Goal: Task Accomplishment & Management: Use online tool/utility

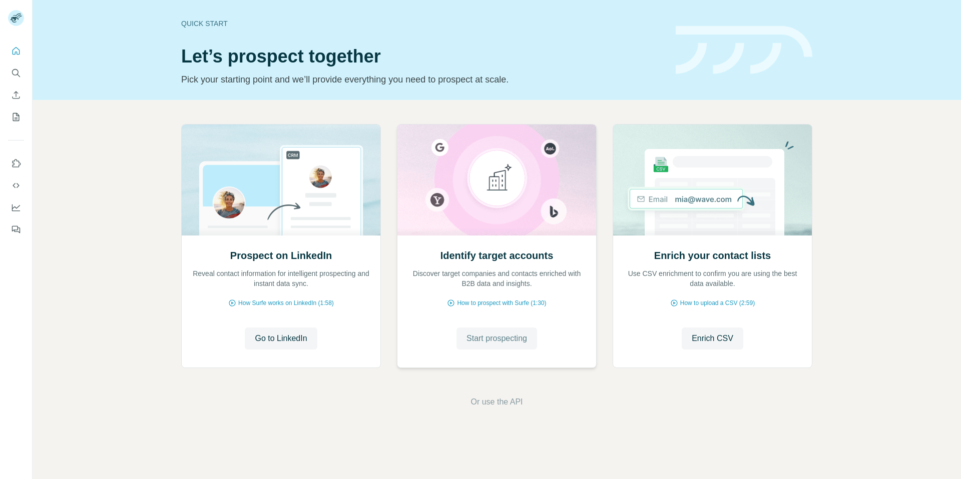
click at [488, 340] on span "Start prospecting" at bounding box center [496, 339] width 61 height 12
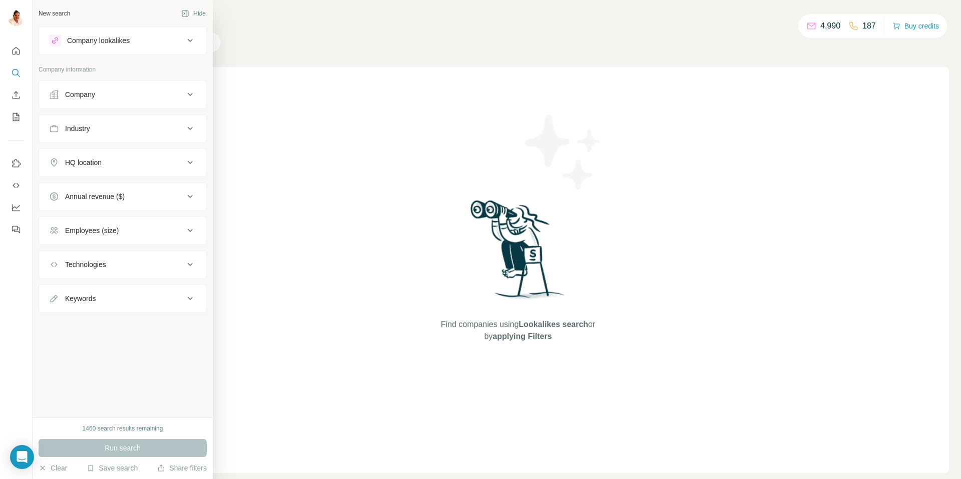
click at [89, 94] on div "Company" at bounding box center [80, 95] width 30 height 10
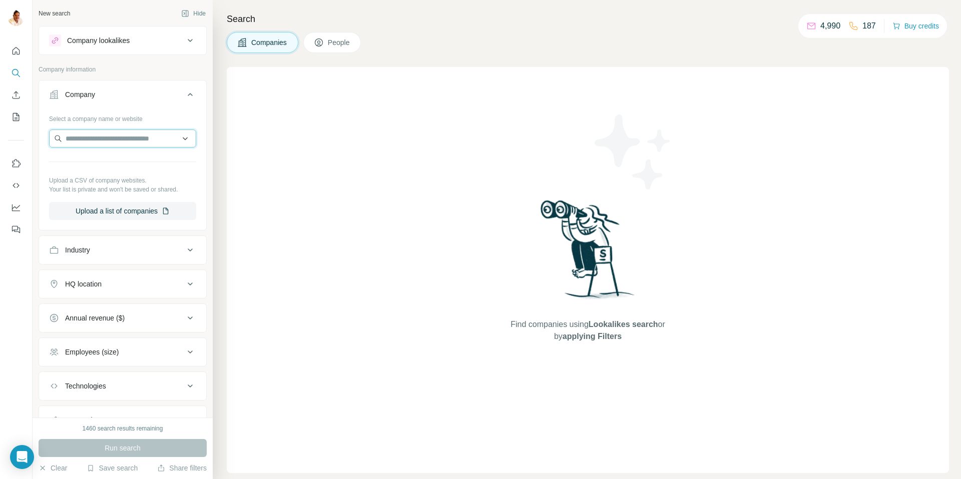
click at [134, 133] on input "text" at bounding box center [122, 139] width 147 height 18
paste input "**********"
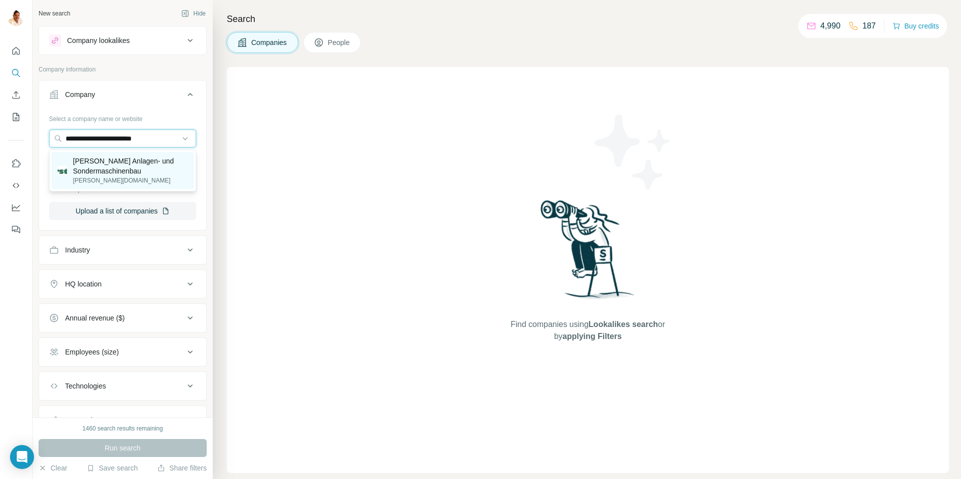
type input "**********"
click at [95, 166] on p "Kersting Anlagen- und Sondermaschinenbau" at bounding box center [130, 166] width 115 height 20
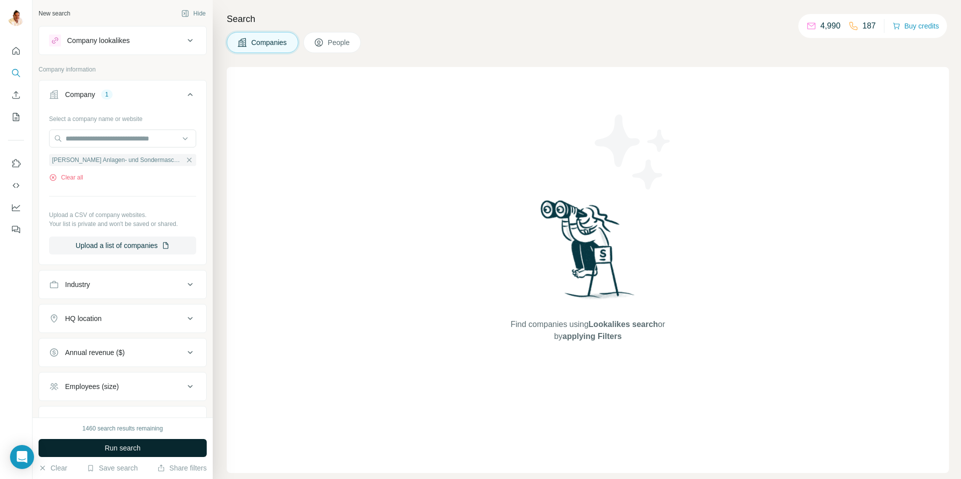
click at [121, 447] on span "Run search" at bounding box center [123, 448] width 36 height 10
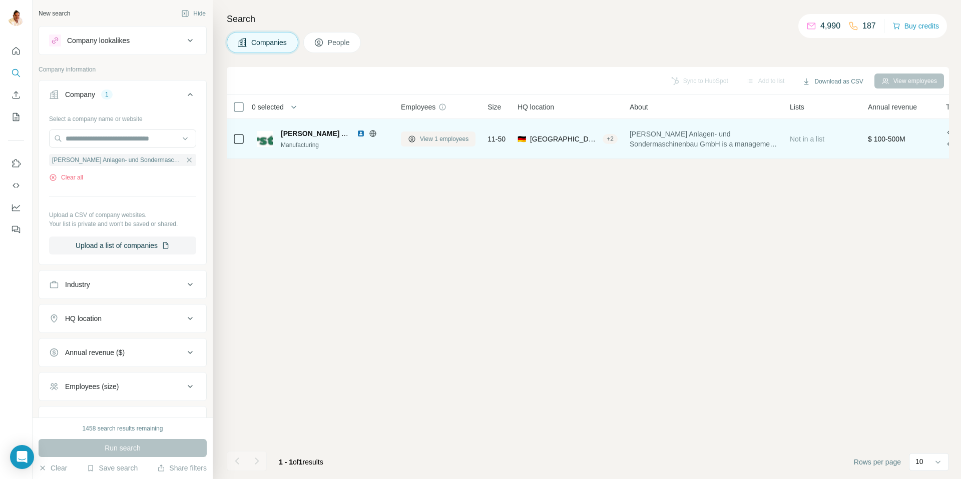
click at [446, 139] on span "View 1 employees" at bounding box center [444, 139] width 49 height 9
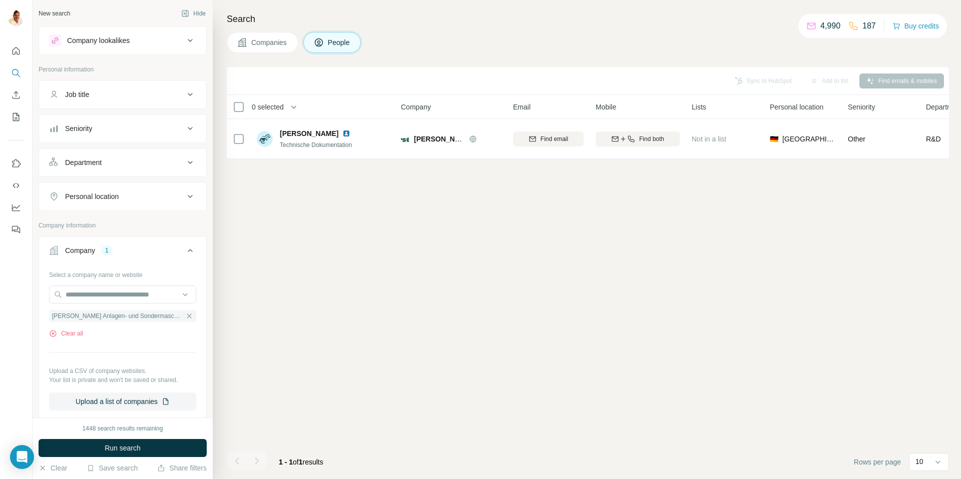
click at [263, 39] on span "Companies" at bounding box center [269, 43] width 37 height 10
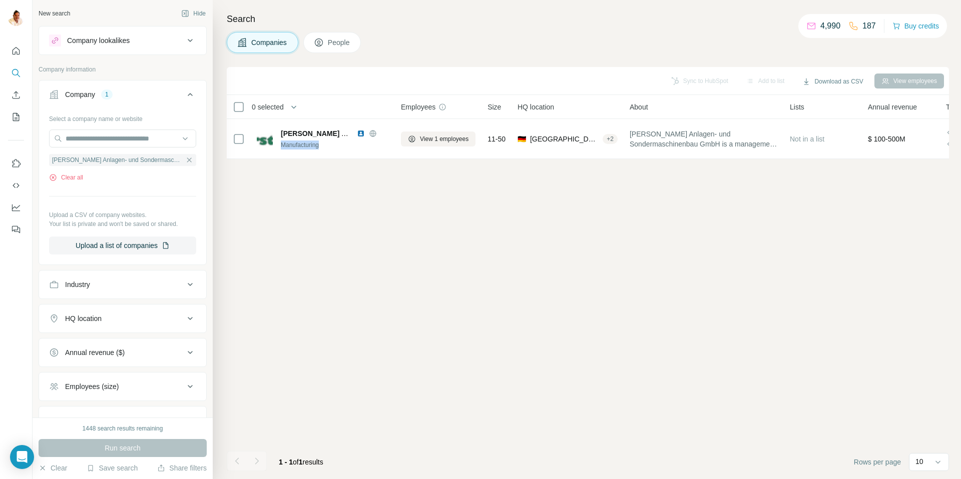
drag, startPoint x: 372, startPoint y: 133, endPoint x: 325, endPoint y: 221, distance: 99.8
click at [325, 221] on div "Sync to HubSpot Add to list Download as CSV View employees 0 selected Companies…" at bounding box center [588, 273] width 722 height 412
drag, startPoint x: 325, startPoint y: 221, endPoint x: 247, endPoint y: 166, distance: 95.5
click at [325, 220] on div "Sync to HubSpot Add to list Download as CSV View employees 0 selected Companies…" at bounding box center [588, 273] width 722 height 412
click at [664, 82] on button "Sync to HubSpot (1)" at bounding box center [677, 81] width 80 height 15
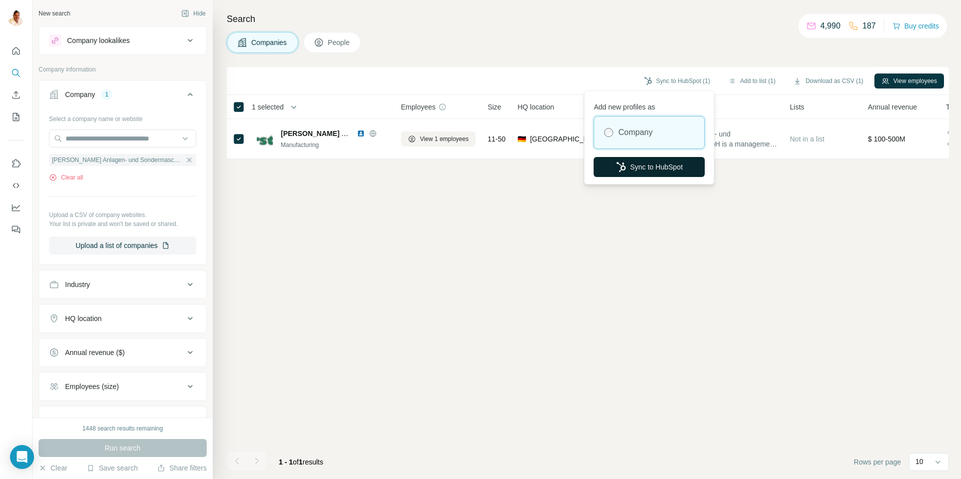
click at [644, 166] on button "Sync to HubSpot" at bounding box center [648, 167] width 111 height 20
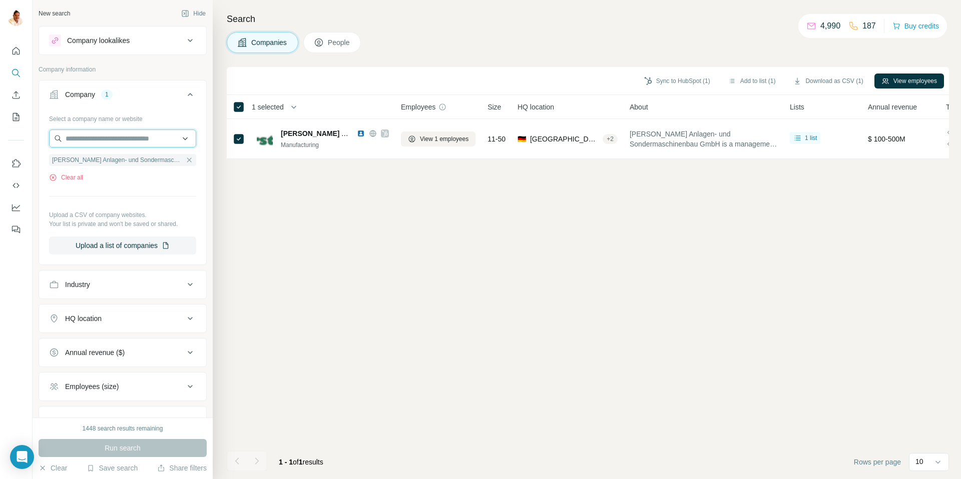
click at [123, 139] on input "text" at bounding box center [122, 139] width 147 height 18
paste input "**********"
type input "**********"
drag, startPoint x: 262, startPoint y: 258, endPoint x: 216, endPoint y: 192, distance: 80.5
click at [262, 258] on div "Sync to HubSpot (1) Add to list (1) Download as CSV (1) View employees 1 select…" at bounding box center [588, 273] width 722 height 412
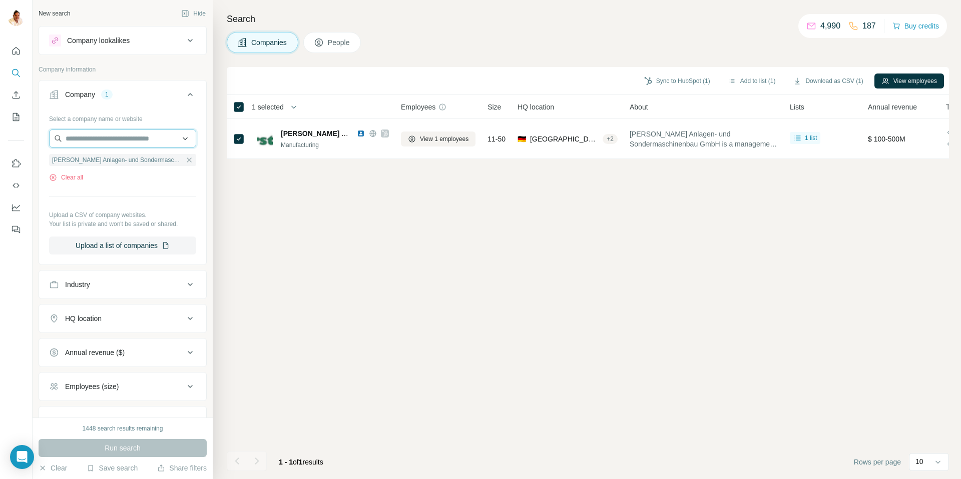
click at [114, 145] on input "text" at bounding box center [122, 139] width 147 height 18
paste input "**********"
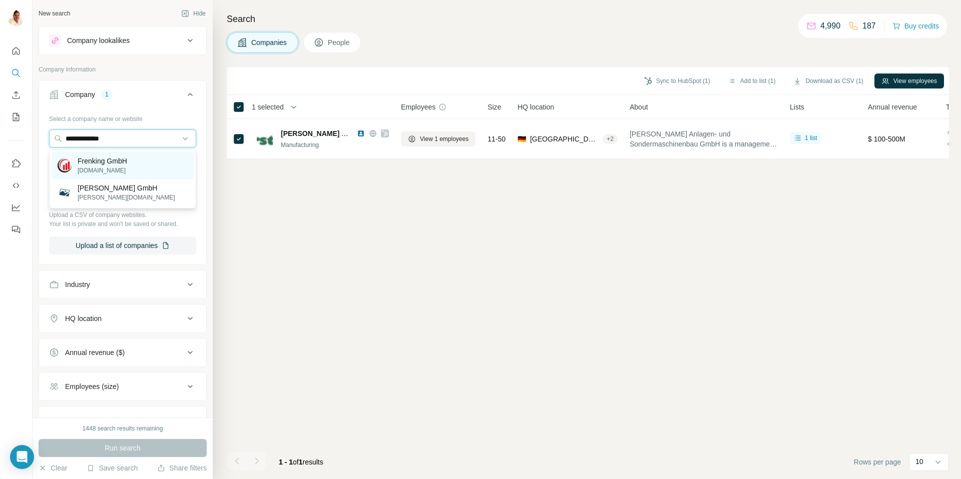
type input "**********"
click at [113, 165] on p "Frenking GmbH" at bounding box center [103, 161] width 50 height 10
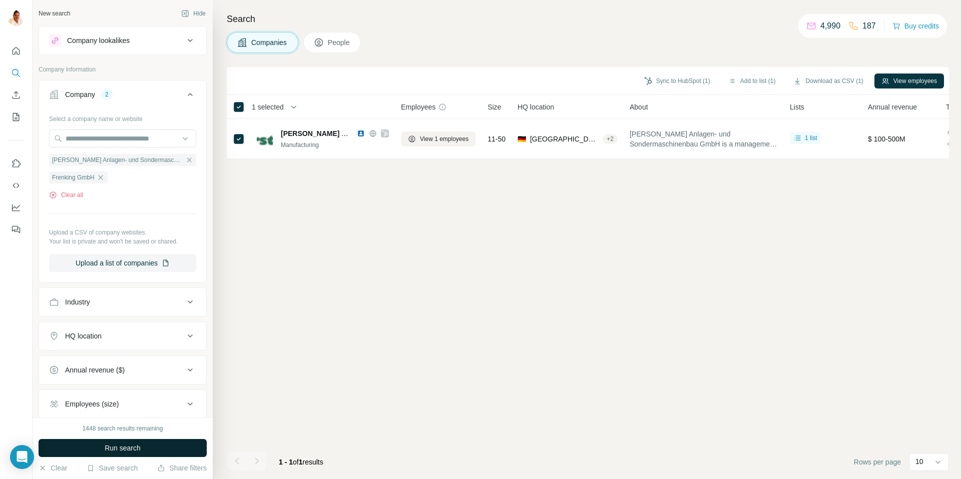
click at [115, 449] on span "Run search" at bounding box center [123, 448] width 36 height 10
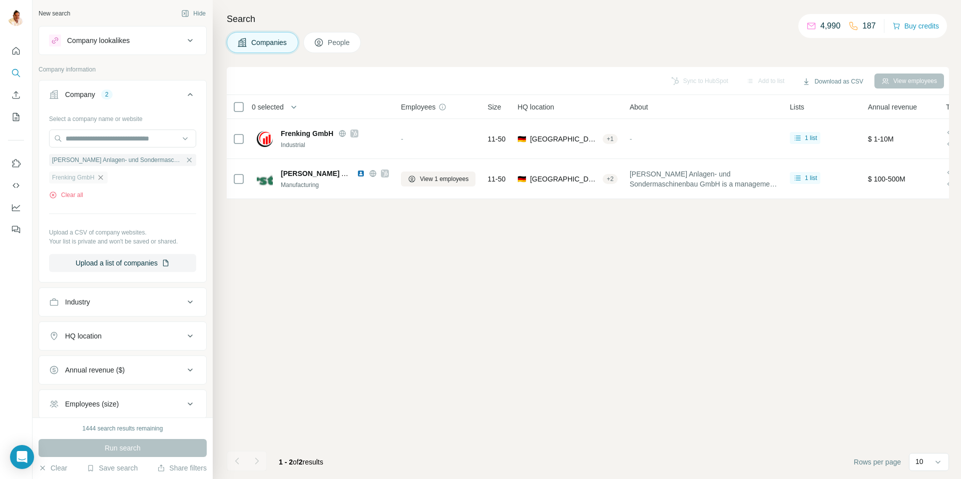
click at [100, 178] on icon "button" at bounding box center [101, 178] width 8 height 8
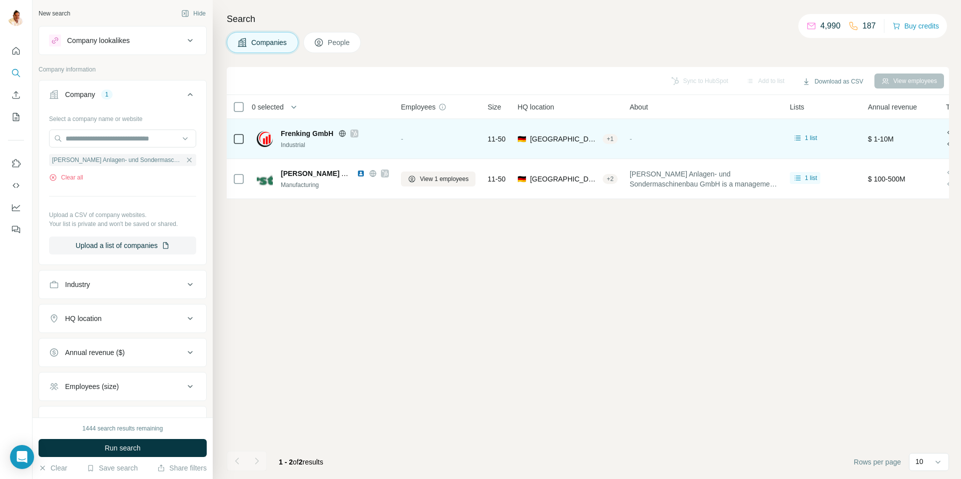
click at [318, 135] on span "Frenking GmbH" at bounding box center [307, 134] width 53 height 10
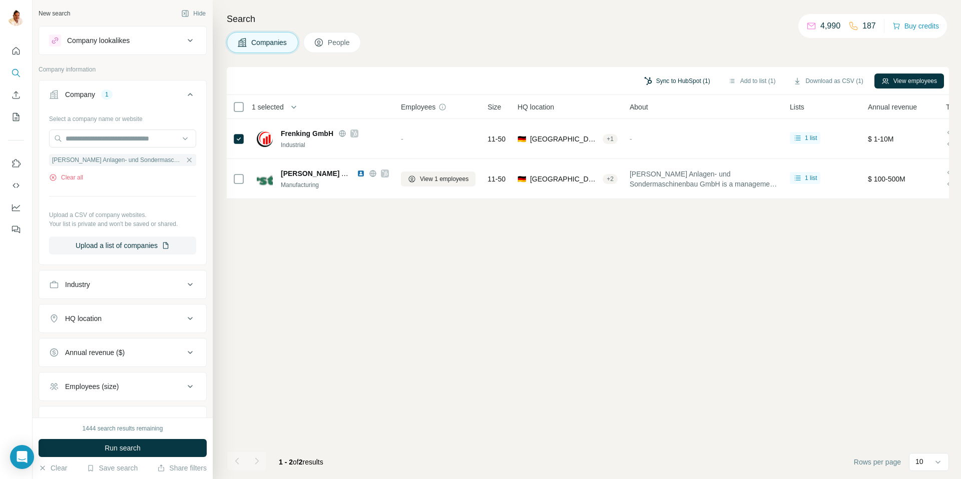
click at [693, 80] on button "Sync to HubSpot (1)" at bounding box center [677, 81] width 80 height 15
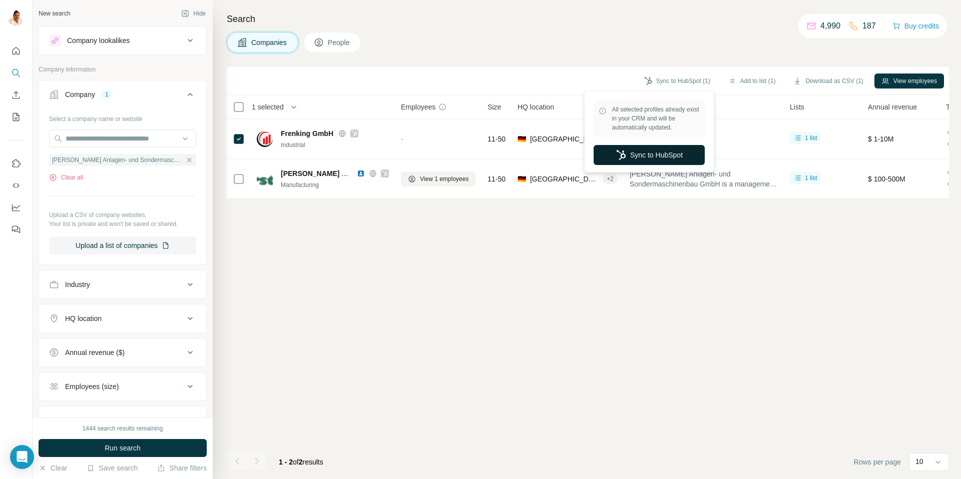
click at [654, 158] on button "Sync to HubSpot" at bounding box center [648, 155] width 111 height 20
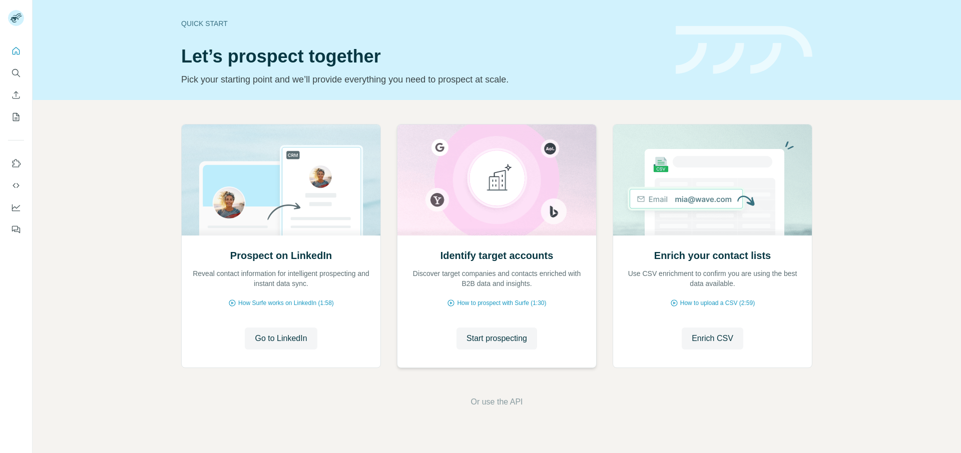
drag, startPoint x: 479, startPoint y: 333, endPoint x: 459, endPoint y: 314, distance: 28.0
click at [479, 332] on button "Start prospecting" at bounding box center [496, 339] width 81 height 22
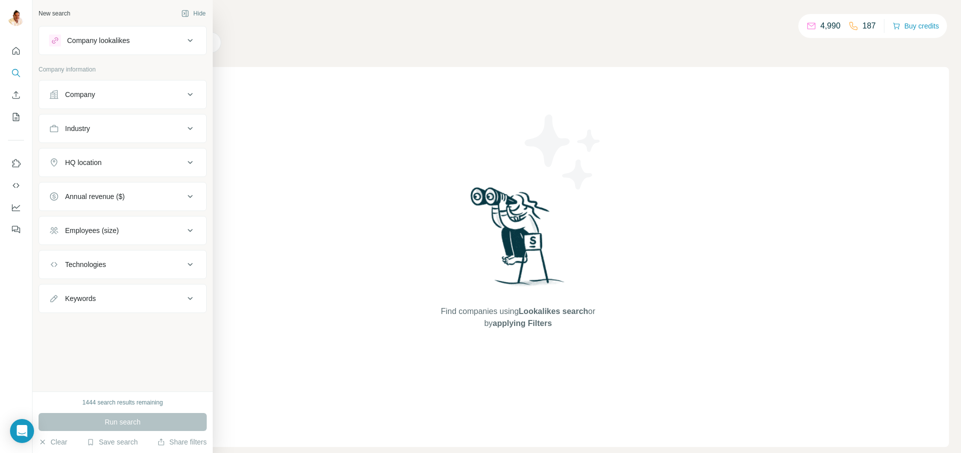
click at [55, 91] on icon at bounding box center [54, 94] width 9 height 9
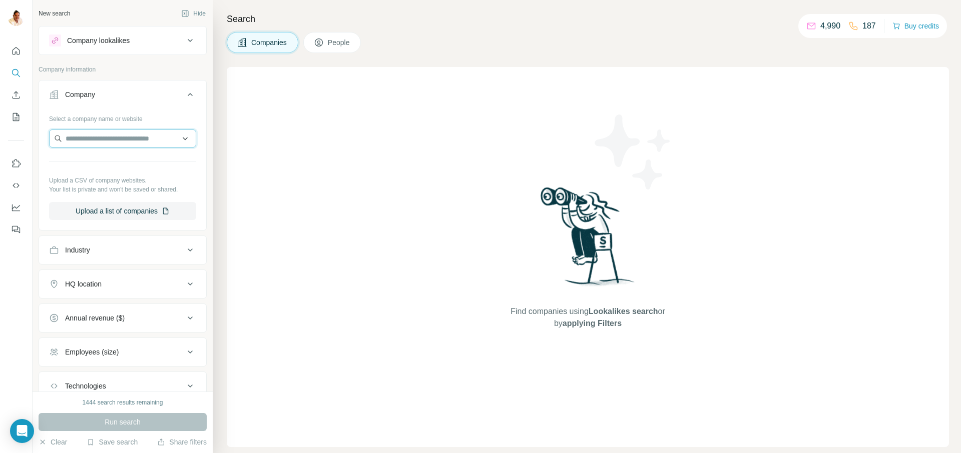
click at [80, 137] on input "text" at bounding box center [122, 139] width 147 height 18
paste input "**********"
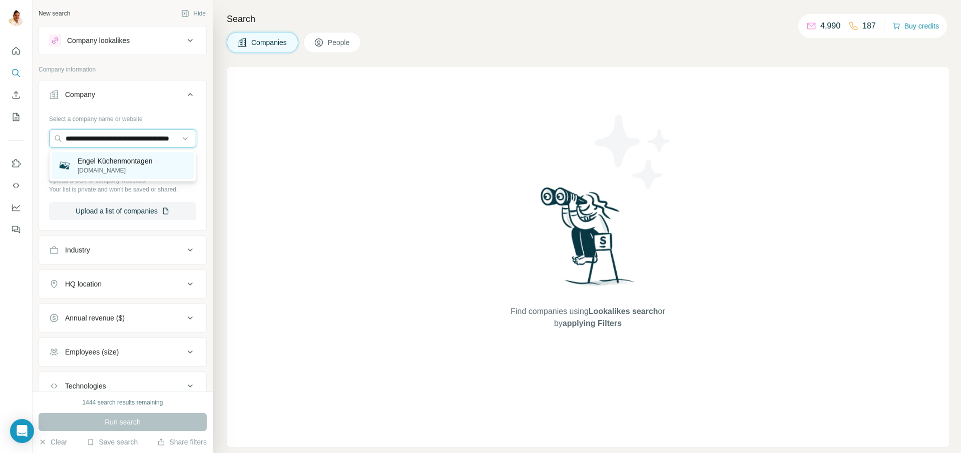
type input "**********"
click at [117, 163] on p "Engel Küchenmontagen" at bounding box center [115, 161] width 75 height 10
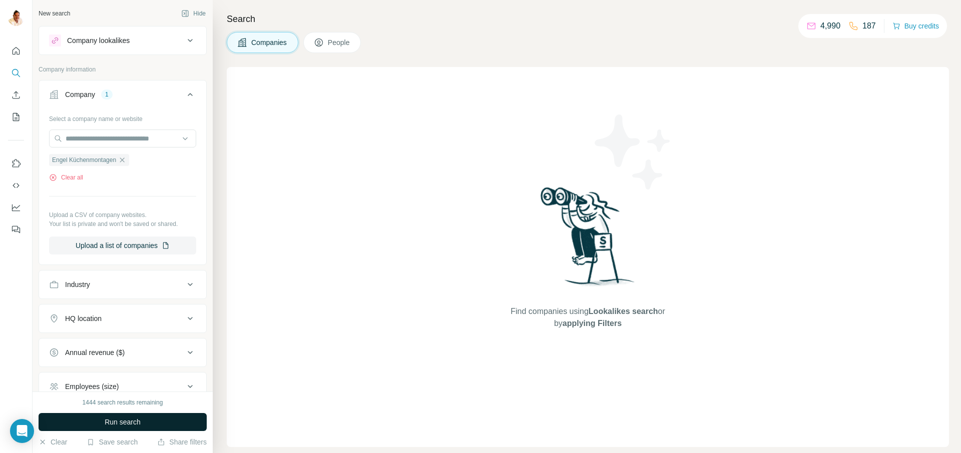
click at [116, 422] on span "Run search" at bounding box center [123, 422] width 36 height 10
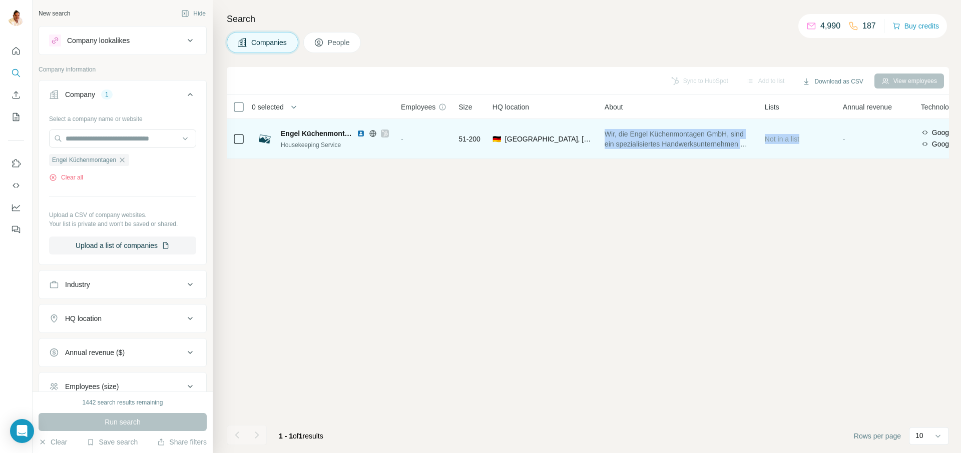
drag, startPoint x: 615, startPoint y: 128, endPoint x: 816, endPoint y: 145, distance: 201.9
click at [0, 0] on tr "Engel Küchenmontagen Housekeeping Service - 51-200 🇩🇪 Germany, Thuringia Wir, d…" at bounding box center [0, 0] width 0 height 0
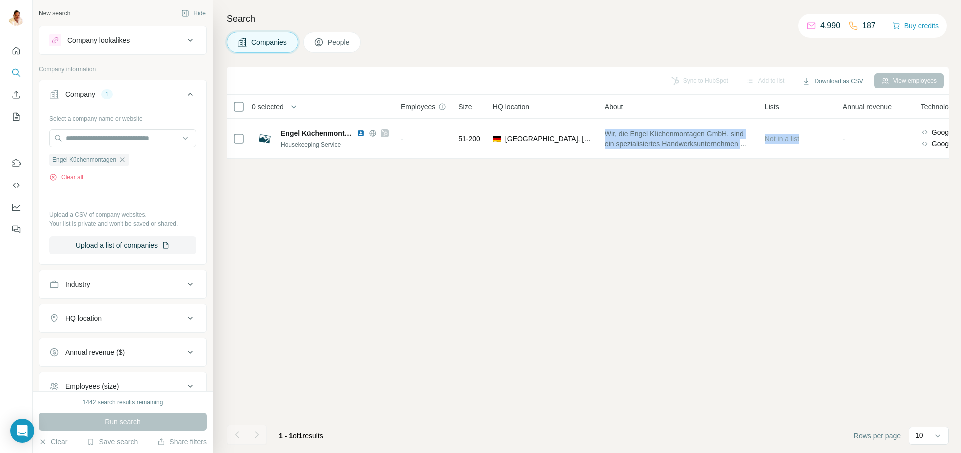
click at [764, 227] on div "Sync to HubSpot Add to list Download as CSV View employees 0 selected Companies…" at bounding box center [588, 260] width 722 height 386
click at [107, 158] on span "Engel Küchenmontagen" at bounding box center [84, 160] width 64 height 9
click at [104, 159] on span "Engel Küchenmontagen" at bounding box center [84, 160] width 64 height 9
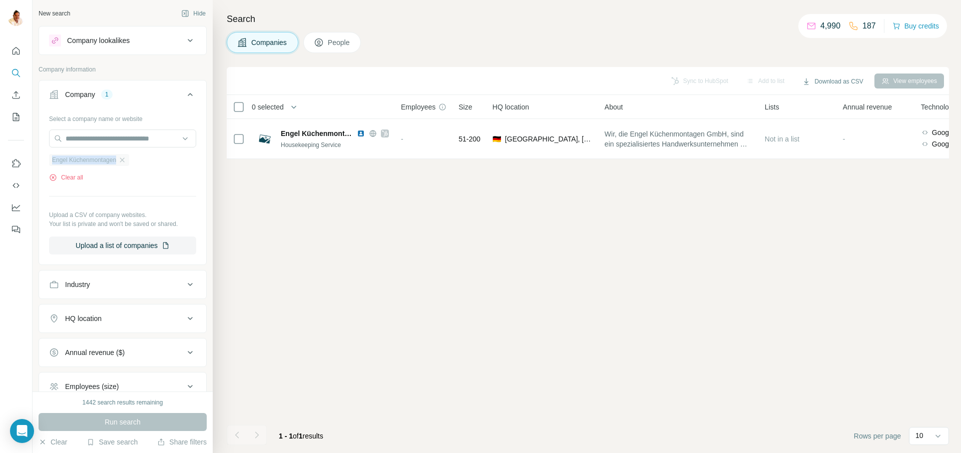
click at [104, 159] on span "Engel Küchenmontagen" at bounding box center [84, 160] width 64 height 9
drag, startPoint x: 126, startPoint y: 158, endPoint x: 117, endPoint y: 148, distance: 13.1
click at [126, 158] on icon "button" at bounding box center [122, 160] width 8 height 8
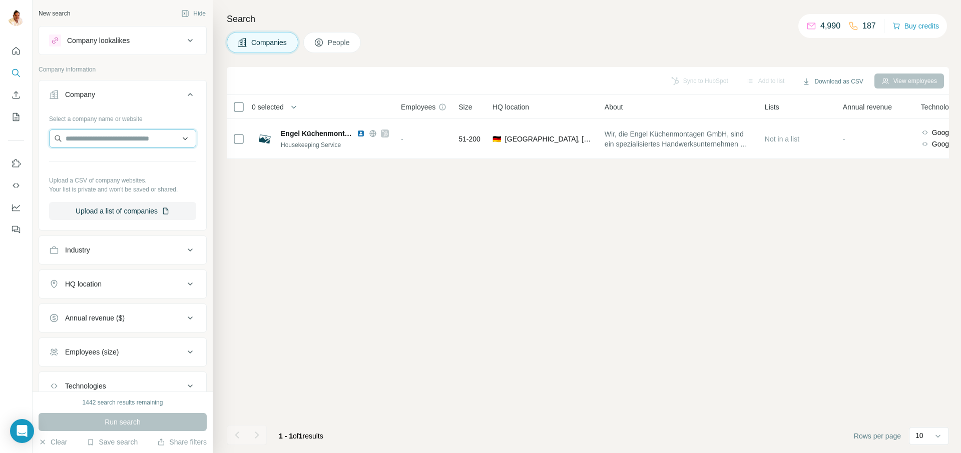
click at [119, 145] on input "text" at bounding box center [122, 139] width 147 height 18
paste input "**********"
type input "**********"
click at [125, 33] on button "Company lookalikes" at bounding box center [122, 41] width 167 height 24
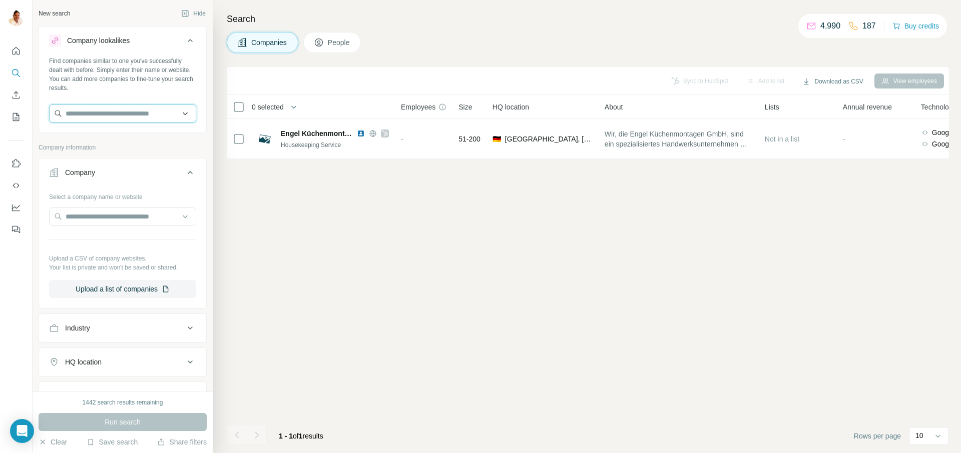
click at [103, 114] on input "text" at bounding box center [122, 114] width 147 height 18
paste input "**********"
type input "**********"
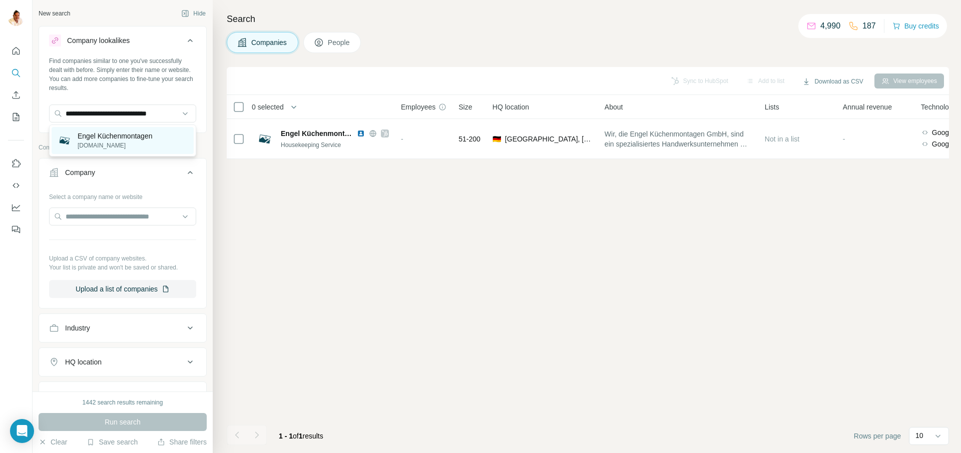
click at [126, 141] on p "kuechenmontage-bundesweit.de" at bounding box center [115, 145] width 75 height 9
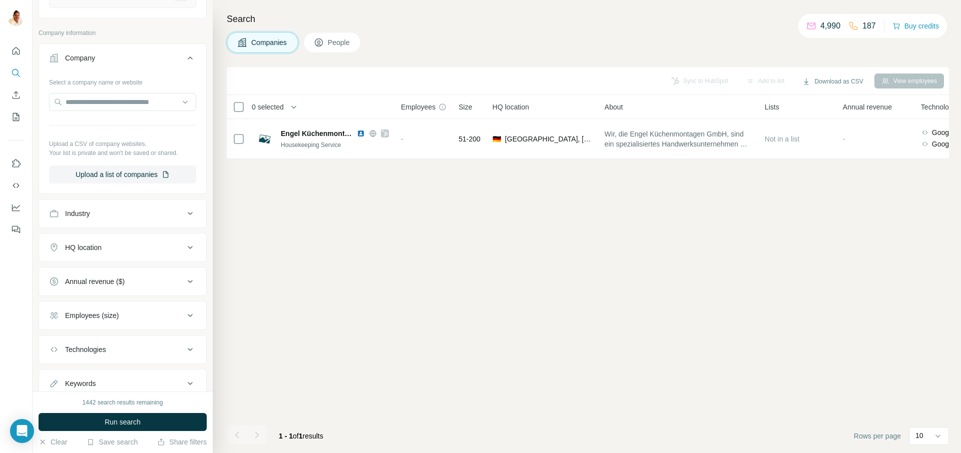
scroll to position [188, 0]
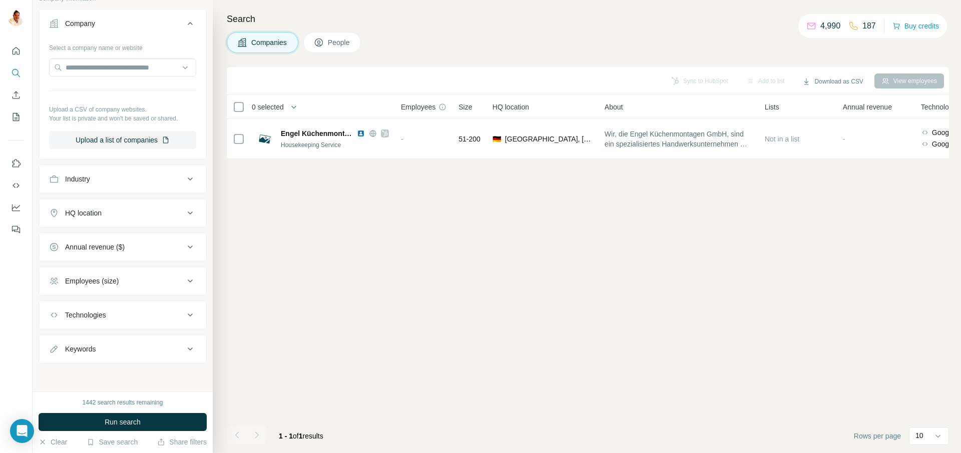
click at [142, 282] on div "Employees (size)" at bounding box center [116, 281] width 135 height 10
click at [60, 359] on icon at bounding box center [55, 359] width 12 height 12
click at [59, 375] on icon at bounding box center [55, 377] width 12 height 12
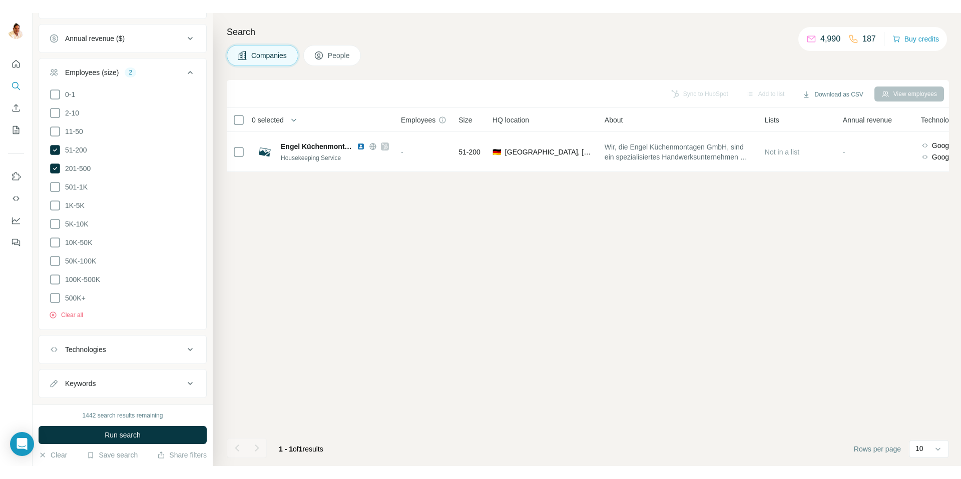
scroll to position [428, 0]
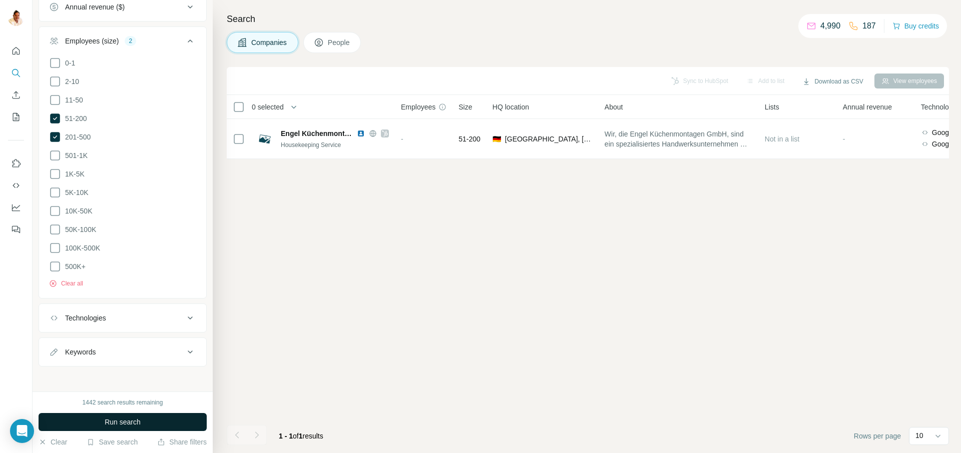
click at [119, 421] on span "Run search" at bounding box center [123, 422] width 36 height 10
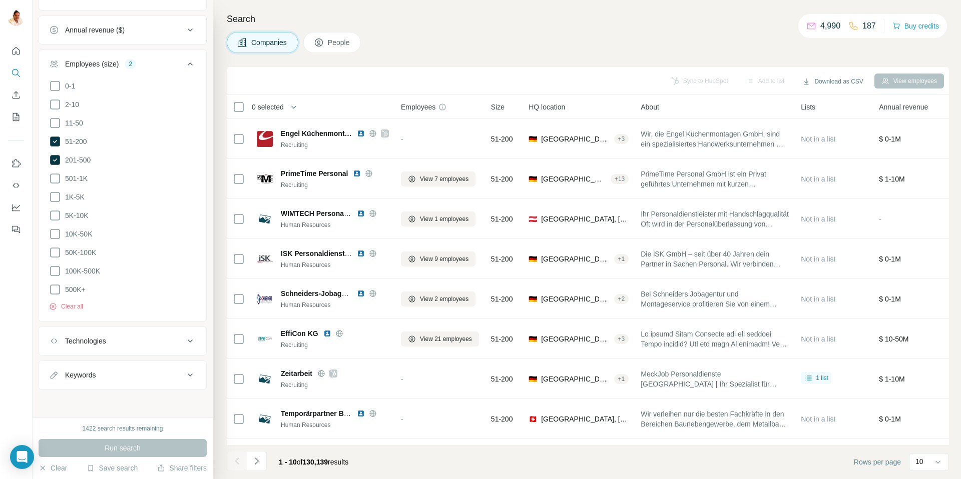
scroll to position [402, 0]
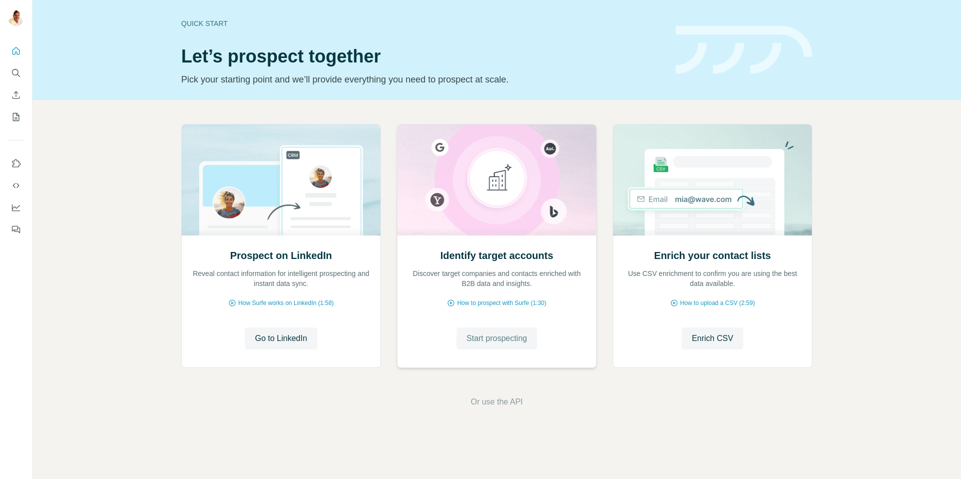
click at [499, 336] on span "Start prospecting" at bounding box center [496, 339] width 61 height 12
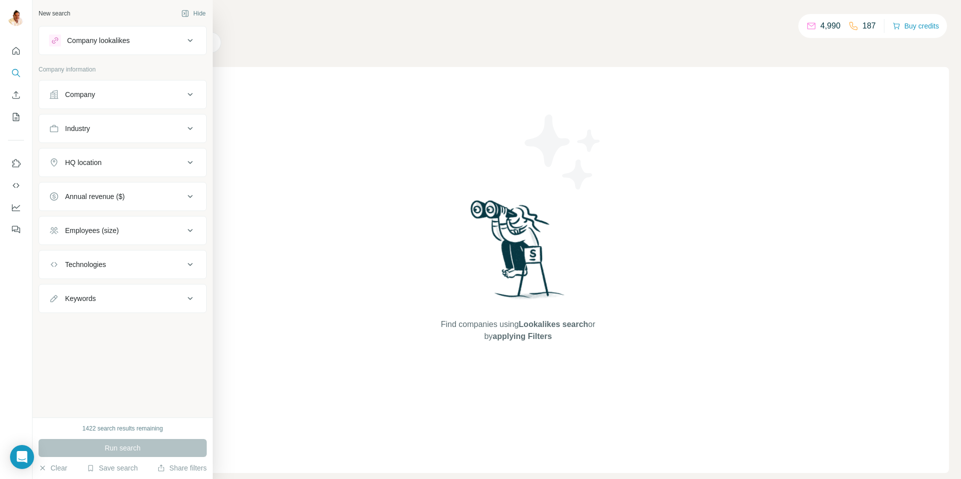
click at [69, 90] on div "Company" at bounding box center [80, 95] width 30 height 10
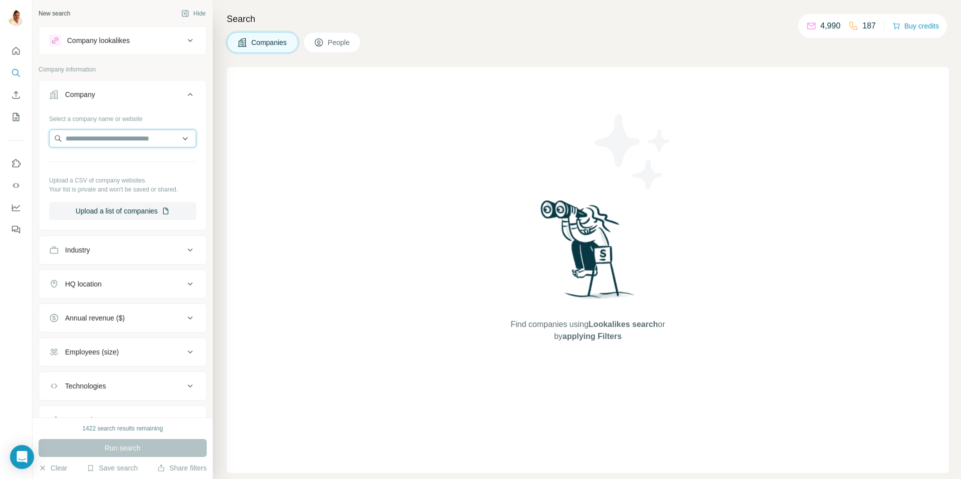
click at [89, 134] on input "text" at bounding box center [122, 139] width 147 height 18
paste input "**********"
type input "**********"
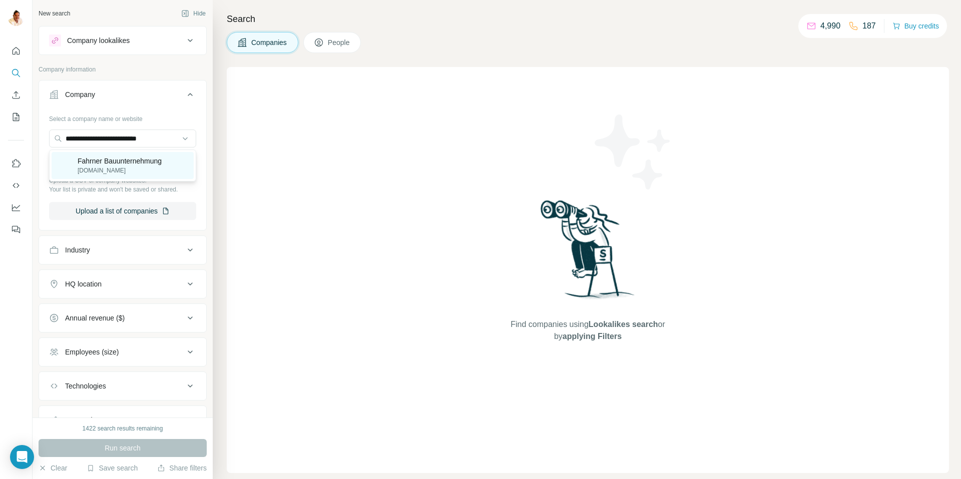
click at [115, 163] on p "Fahrner Bauunternehmung" at bounding box center [120, 161] width 84 height 10
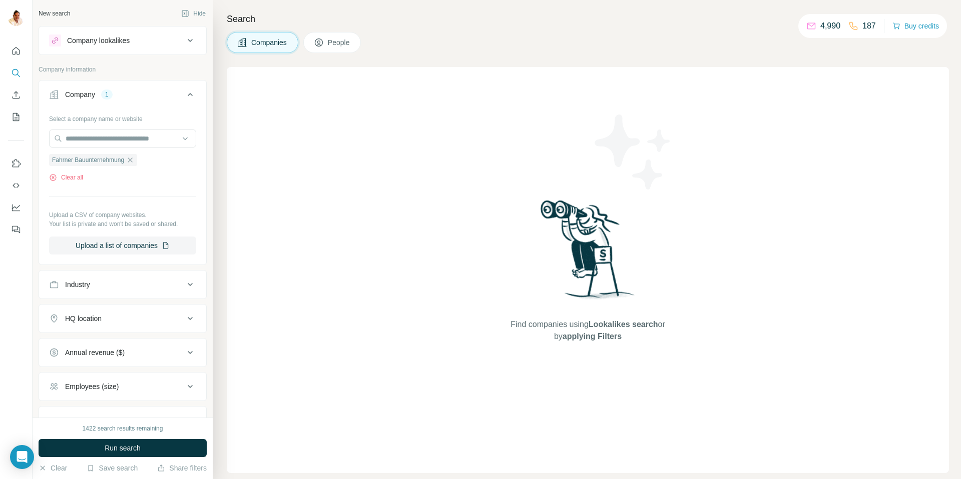
click at [124, 449] on span "Run search" at bounding box center [123, 448] width 36 height 10
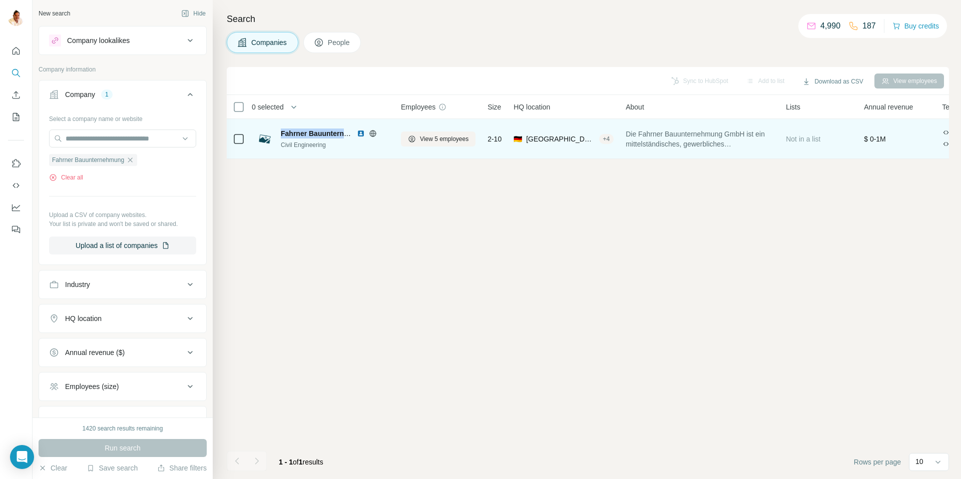
drag, startPoint x: 281, startPoint y: 133, endPoint x: 353, endPoint y: 133, distance: 72.6
click at [353, 133] on div "Fahrner Bauunternehmung" at bounding box center [335, 134] width 108 height 10
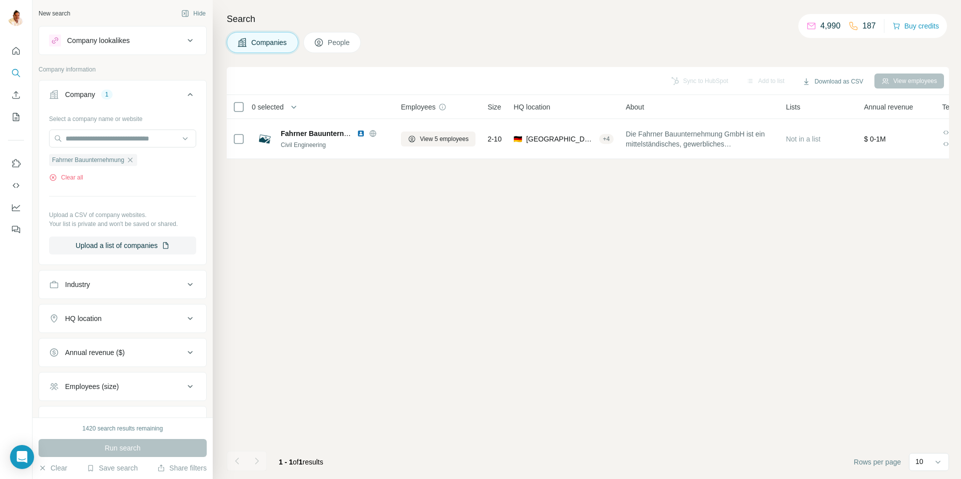
click at [512, 253] on div "Sync to HubSpot Add to list Download as CSV View employees 0 selected Companies…" at bounding box center [588, 273] width 722 height 412
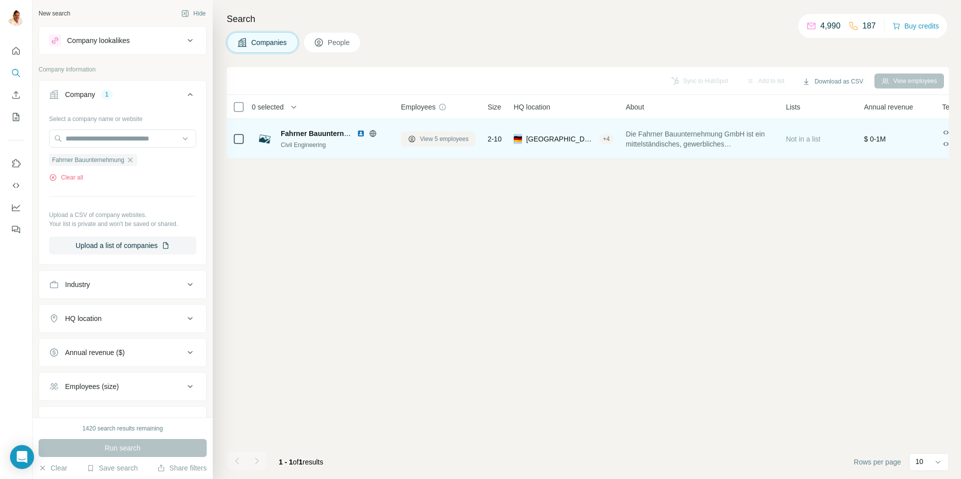
click at [436, 138] on span "View 5 employees" at bounding box center [444, 139] width 49 height 9
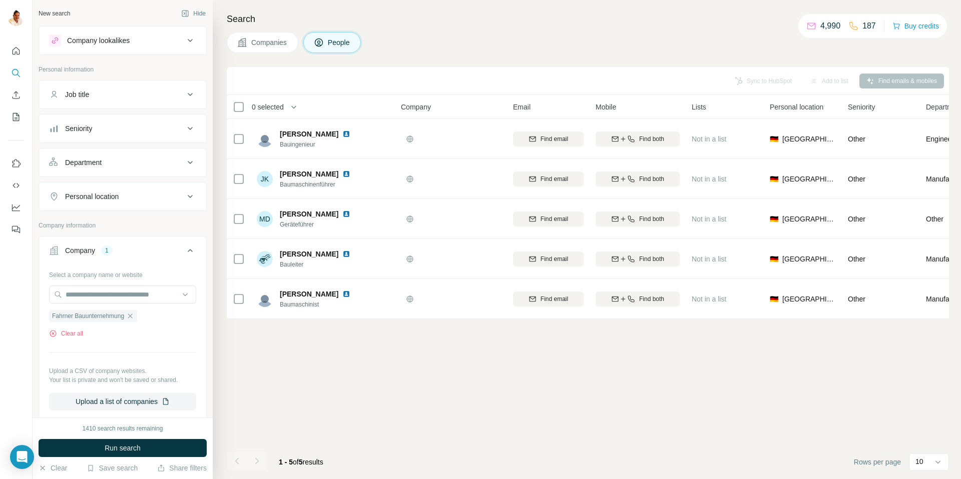
click at [256, 47] on span "Companies" at bounding box center [269, 43] width 37 height 10
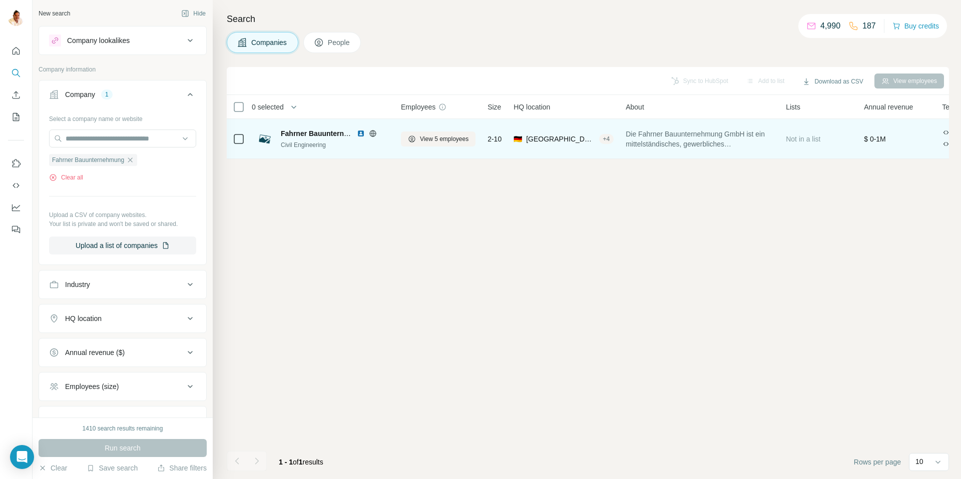
click at [599, 138] on div "+ 4" at bounding box center [606, 139] width 15 height 9
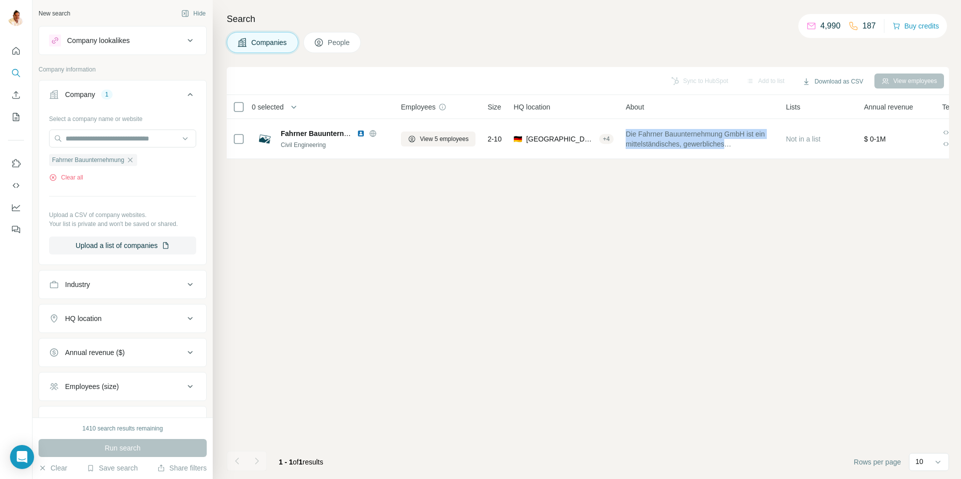
drag, startPoint x: 630, startPoint y: 133, endPoint x: 731, endPoint y: 163, distance: 105.0
click at [741, 155] on td "Die Fahrner Bauunternehmung GmbH ist ein mittelständisches, gewerbliches Bauunt…" at bounding box center [699, 139] width 160 height 40
click at [620, 240] on div "Sync to HubSpot Add to list Download as CSV View employees 0 selected Companies…" at bounding box center [588, 273] width 722 height 412
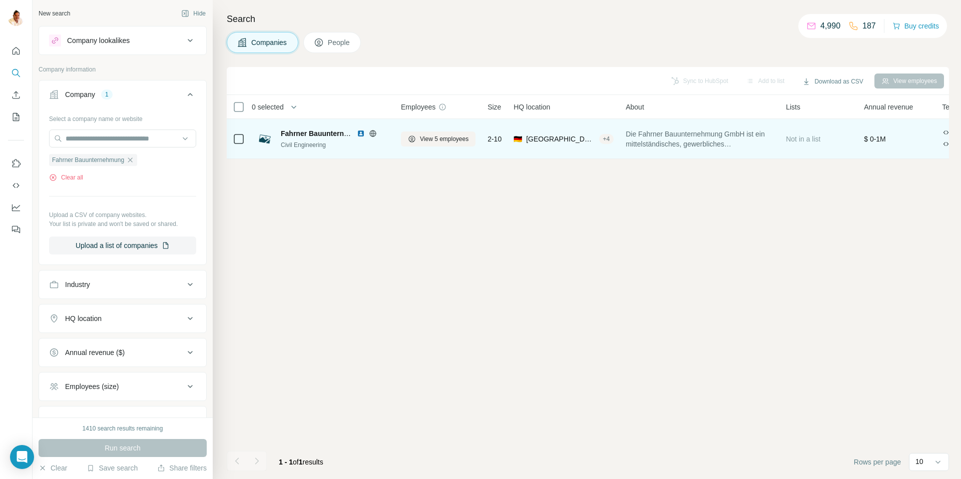
click at [713, 135] on span "Die Fahrner Bauunternehmung GmbH ist ein mittelständisches, gewerbliches Bauunt…" at bounding box center [699, 139] width 148 height 20
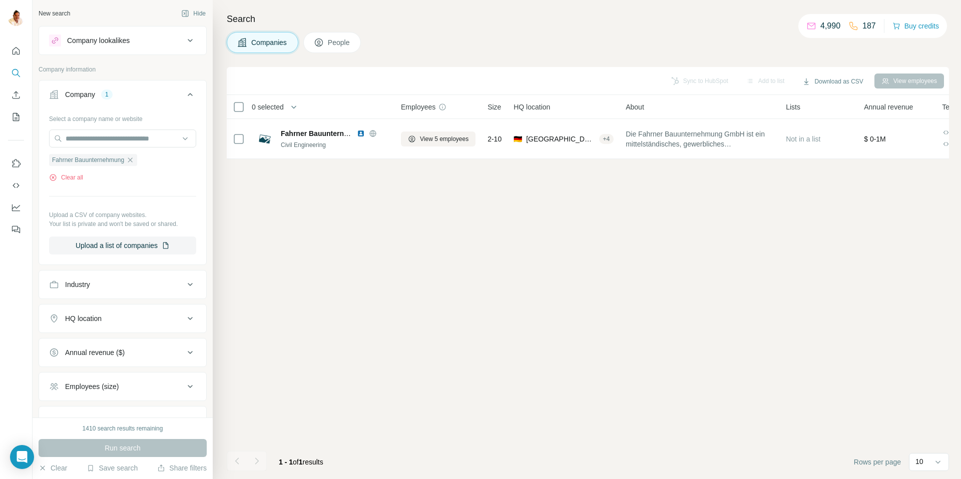
drag, startPoint x: 758, startPoint y: 158, endPoint x: 759, endPoint y: 194, distance: 36.0
click at [759, 194] on div "Sync to HubSpot Add to list Download as CSV View employees 0 selected Companies…" at bounding box center [588, 273] width 722 height 412
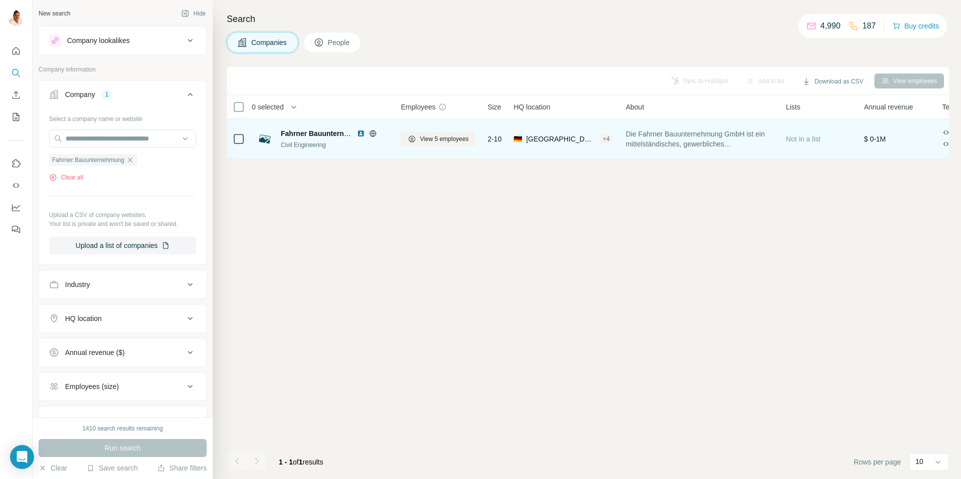
click at [319, 133] on span "Fahrner Bauunternehmung" at bounding box center [326, 134] width 90 height 8
click at [360, 133] on img at bounding box center [361, 134] width 8 height 8
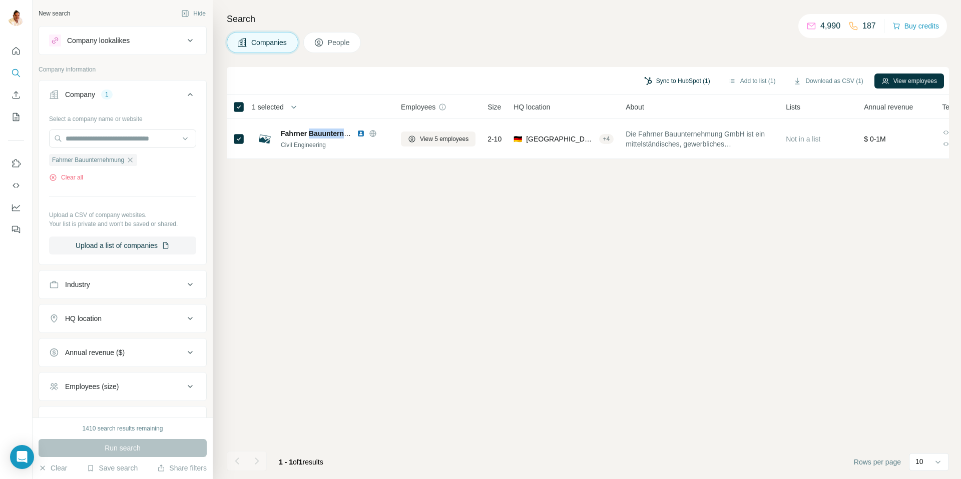
click at [659, 82] on button "Sync to HubSpot (1)" at bounding box center [677, 81] width 80 height 15
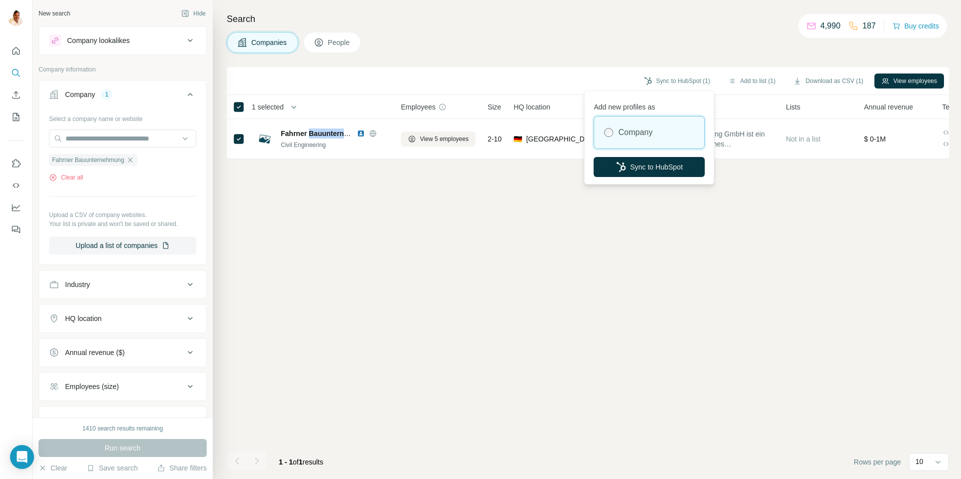
click at [651, 168] on button "Sync to HubSpot" at bounding box center [648, 167] width 111 height 20
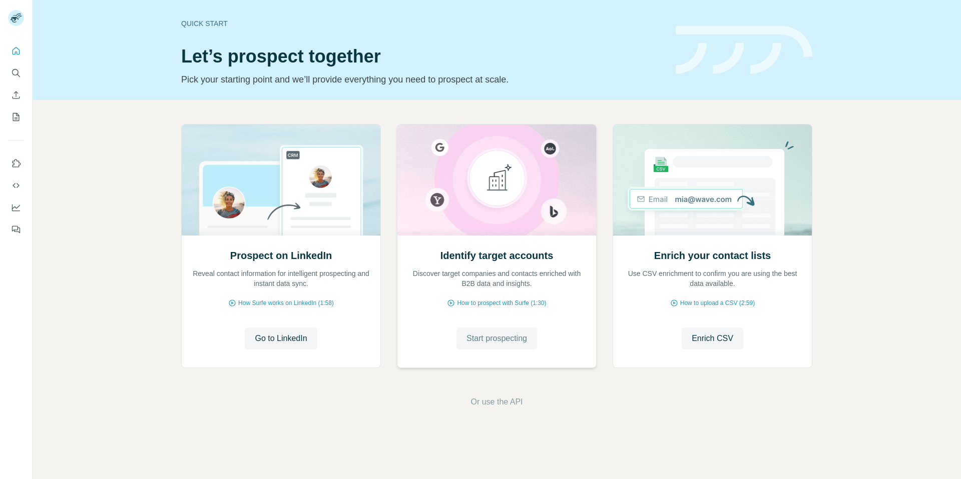
click at [509, 337] on span "Start prospecting" at bounding box center [496, 339] width 61 height 12
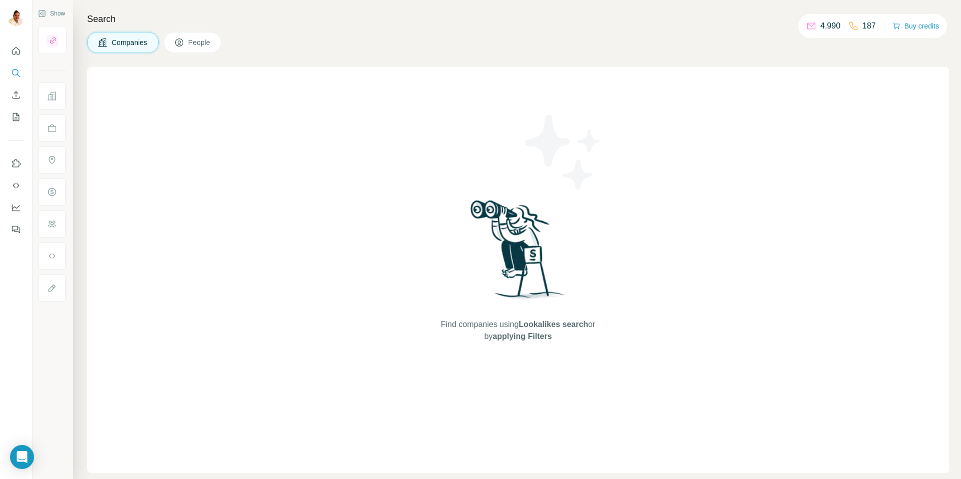
click at [125, 43] on span "Companies" at bounding box center [130, 43] width 37 height 10
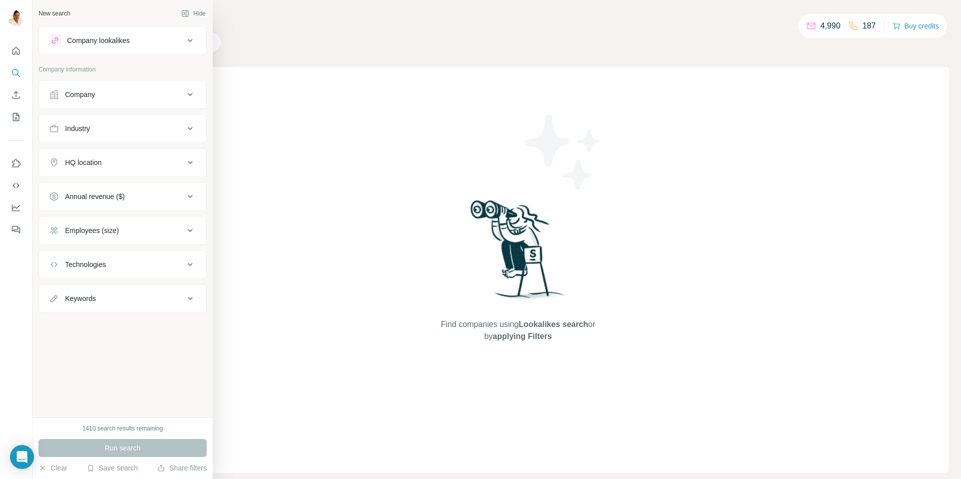
click at [66, 95] on div "Company" at bounding box center [80, 95] width 30 height 10
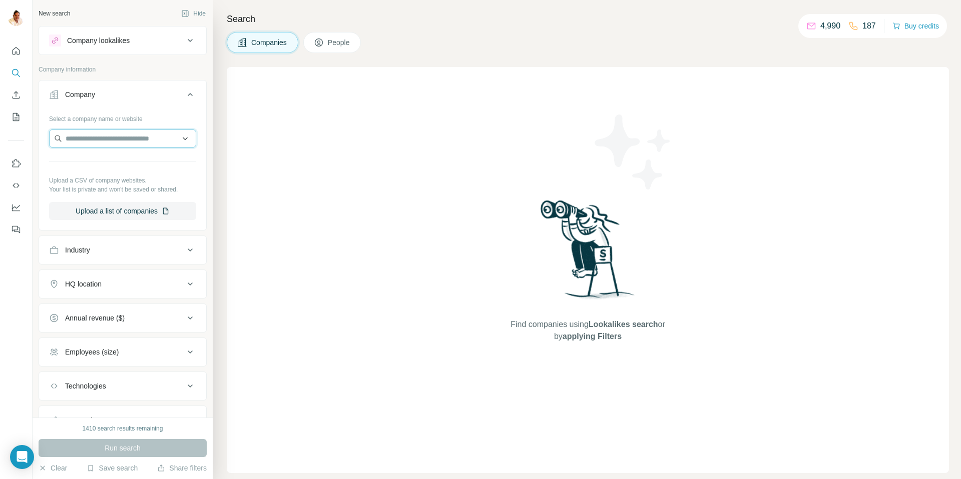
click at [98, 138] on input "text" at bounding box center [122, 139] width 147 height 18
paste input "**********"
type input "**********"
click at [117, 165] on p "Bvs Verpackungs-Systeme" at bounding box center [120, 161] width 84 height 10
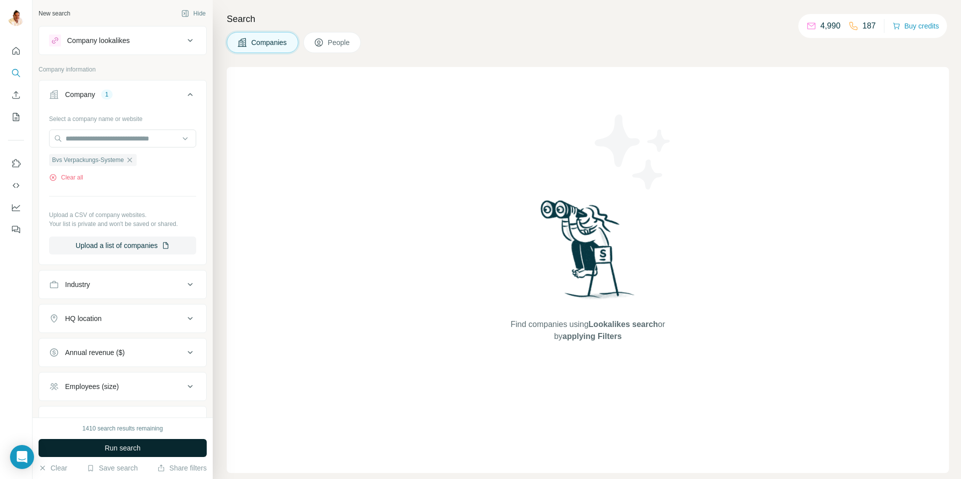
click at [109, 448] on span "Run search" at bounding box center [123, 448] width 36 height 10
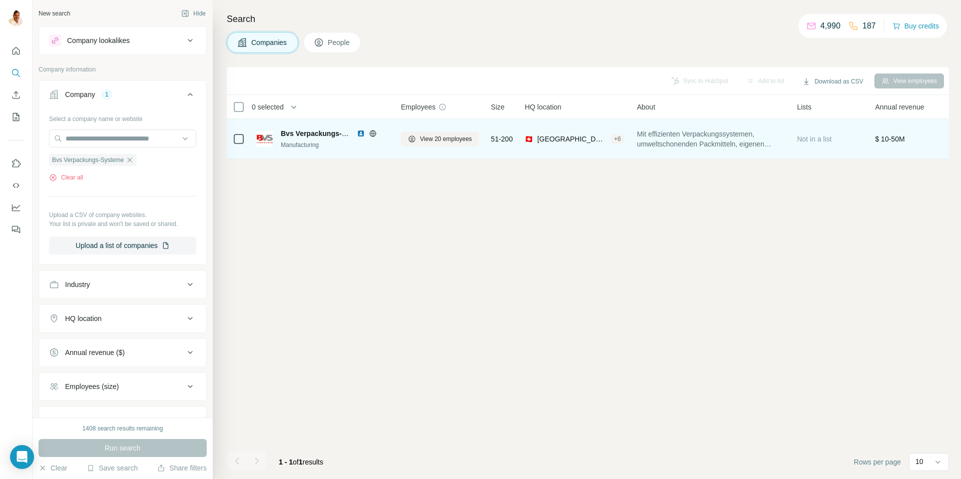
click at [321, 134] on span "Bvs Verpackungs-Systeme" at bounding box center [326, 134] width 90 height 8
click at [425, 138] on span "View 20 employees" at bounding box center [446, 139] width 52 height 9
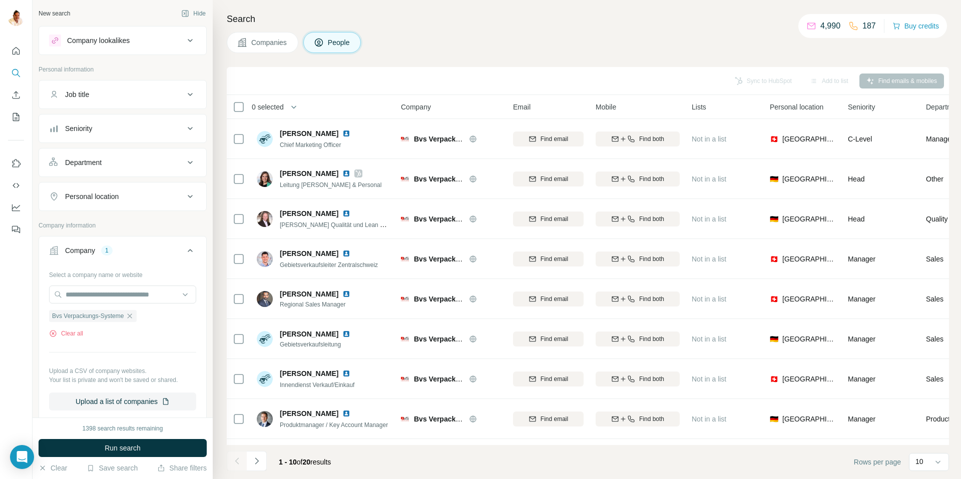
click at [256, 45] on span "Companies" at bounding box center [269, 43] width 37 height 10
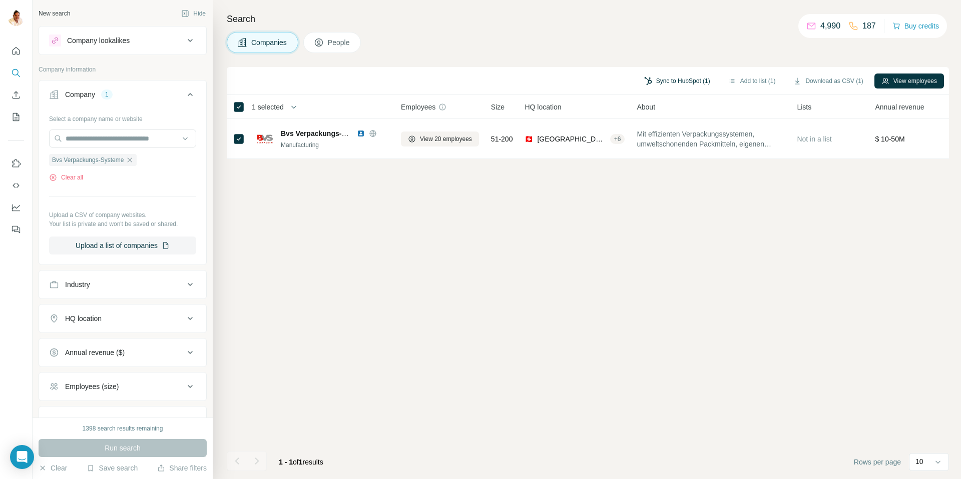
click at [662, 79] on button "Sync to HubSpot (1)" at bounding box center [677, 81] width 80 height 15
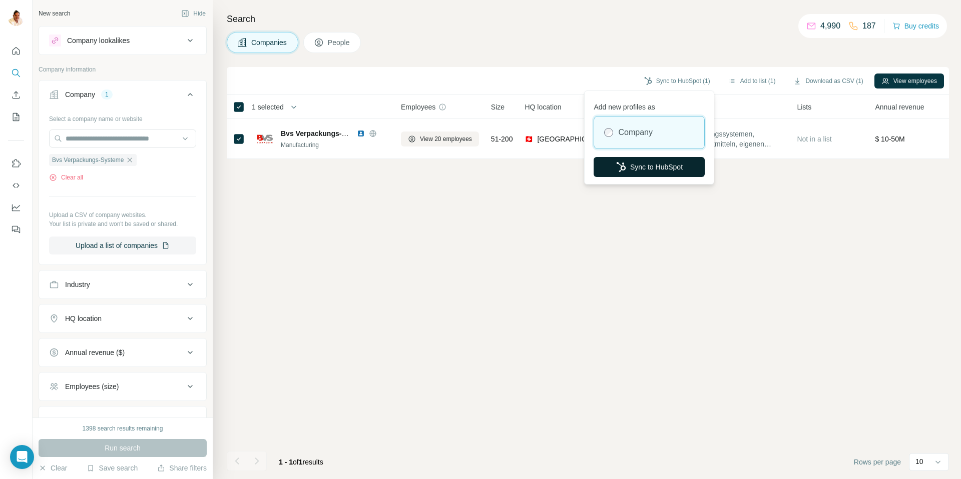
click at [642, 162] on button "Sync to HubSpot" at bounding box center [648, 167] width 111 height 20
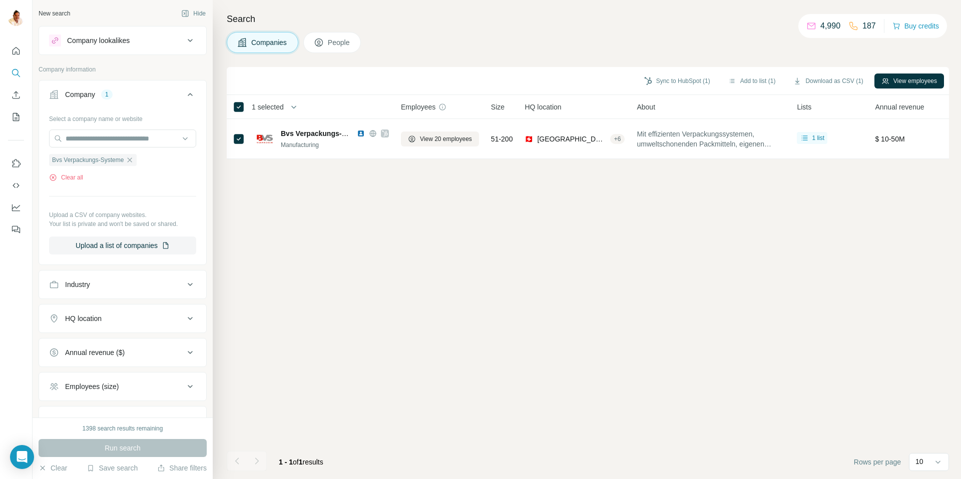
drag, startPoint x: 135, startPoint y: 160, endPoint x: 134, endPoint y: 152, distance: 8.5
click at [132, 160] on icon "button" at bounding box center [130, 160] width 5 height 5
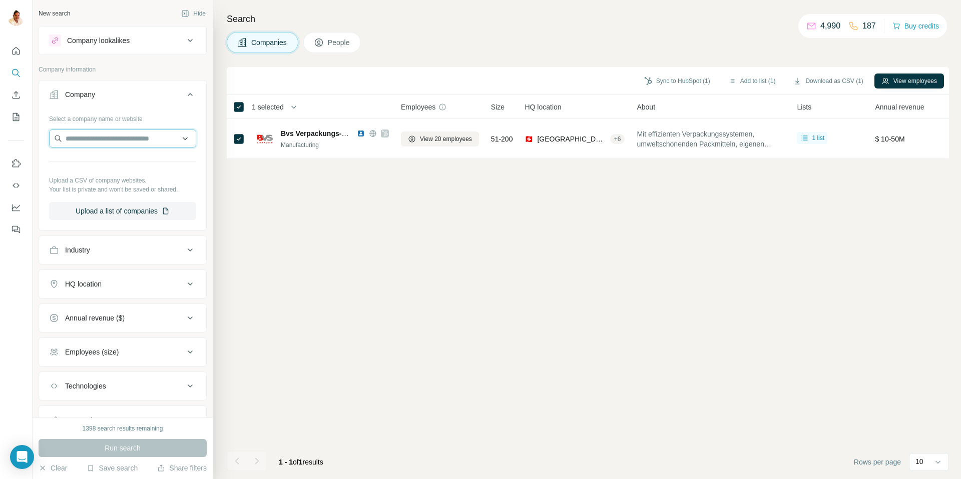
click at [131, 140] on input "text" at bounding box center [122, 139] width 147 height 18
paste input "**********"
type input "**********"
click at [143, 166] on p "[PERSON_NAME]-Verpackungen" at bounding box center [130, 161] width 105 height 10
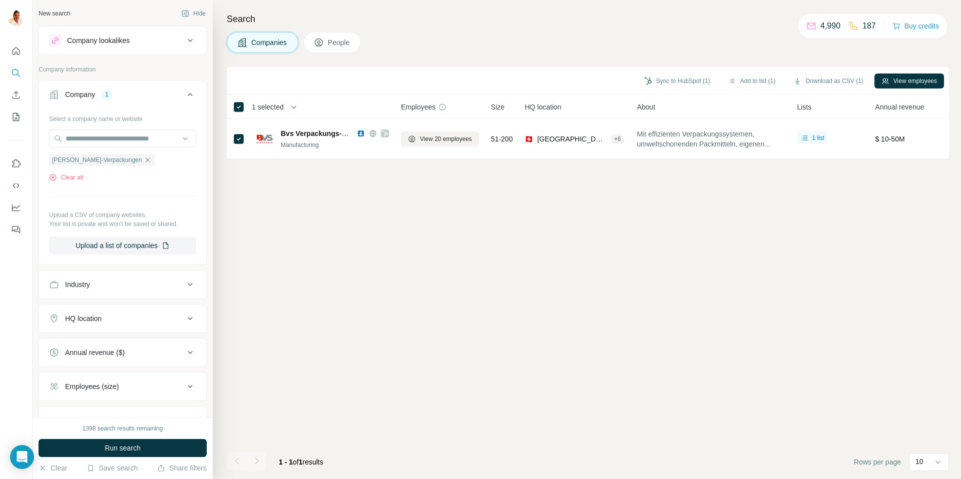
click at [125, 448] on span "Run search" at bounding box center [123, 448] width 36 height 10
